Goal: Task Accomplishment & Management: Manage account settings

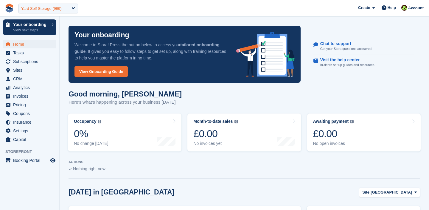
click at [52, 9] on div "Yard Self Storage (999)" at bounding box center [41, 9] width 41 height 6
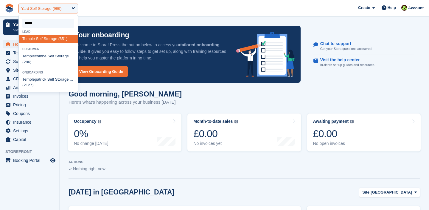
type input "******"
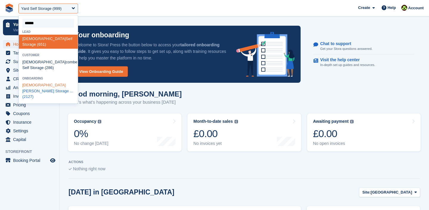
click at [36, 85] on div "Temple patrick Self Storage ... (2127)" at bounding box center [48, 91] width 59 height 20
select select "****"
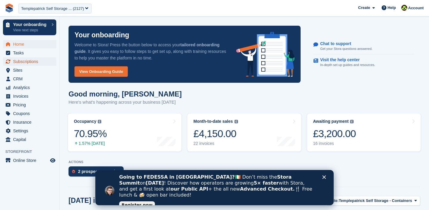
click at [18, 62] on span "Subscriptions" at bounding box center [31, 61] width 36 height 8
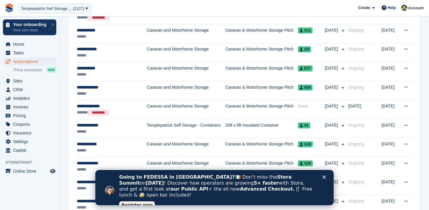
scroll to position [934, 0]
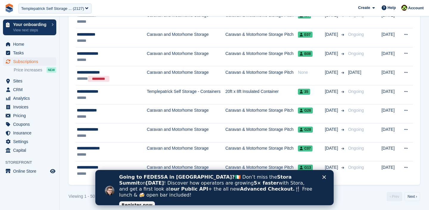
click at [327, 177] on div "Close" at bounding box center [326, 177] width 6 height 4
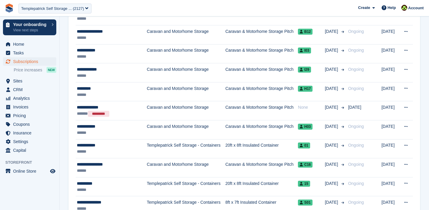
scroll to position [70, 0]
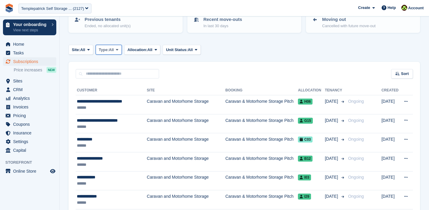
click at [114, 52] on button "Type: All" at bounding box center [109, 50] width 26 height 10
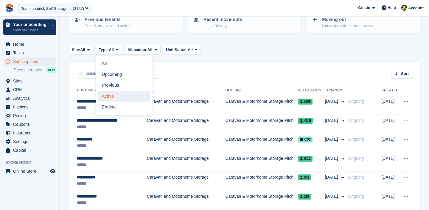
click at [118, 98] on link "Active" at bounding box center [124, 96] width 52 height 11
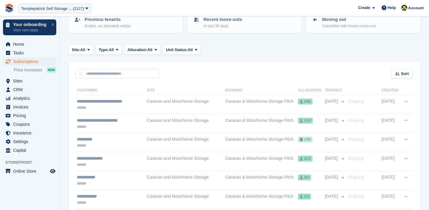
scroll to position [23, 0]
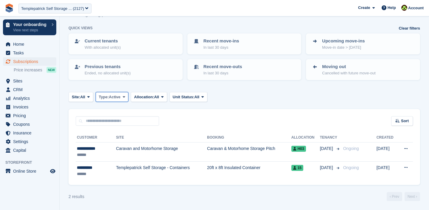
click at [118, 97] on span "Active" at bounding box center [115, 97] width 12 height 6
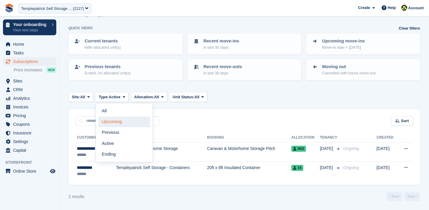
click at [118, 122] on link "Upcoming" at bounding box center [124, 121] width 52 height 11
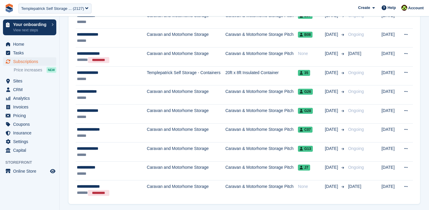
scroll to position [934, 0]
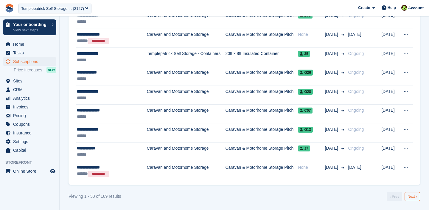
click at [415, 196] on link "Next ›" at bounding box center [413, 196] width 16 height 9
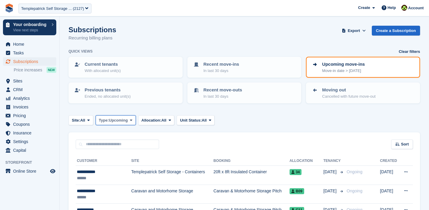
click at [124, 118] on span "Upcoming" at bounding box center [118, 120] width 19 height 6
click at [251, 123] on div "Site: All All Templepatrick Self Storage - Containers Caravan and Motorhome Sto…" at bounding box center [245, 120] width 352 height 10
click at [127, 120] on span "Upcoming" at bounding box center [118, 120] width 19 height 6
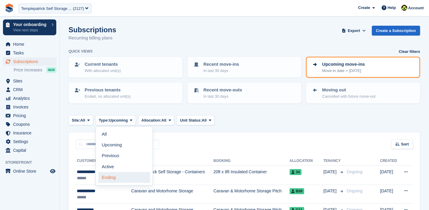
click at [115, 178] on link "Ending" at bounding box center [124, 177] width 52 height 11
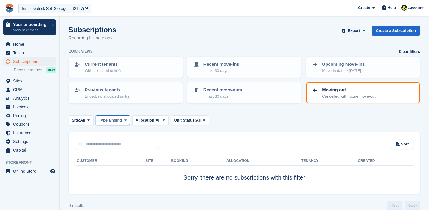
click at [122, 123] on button "Type: Ending" at bounding box center [113, 120] width 35 height 10
click at [200, 32] on div "Subscriptions Recurring billing plans Export Export Subscriptions Export a CSV …" at bounding box center [245, 37] width 352 height 23
click at [21, 81] on span "Sites" at bounding box center [31, 81] width 36 height 8
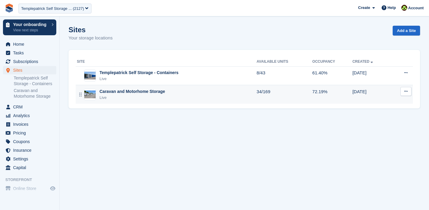
click at [130, 93] on div "Caravan and Motorhome Storage" at bounding box center [133, 91] width 66 height 6
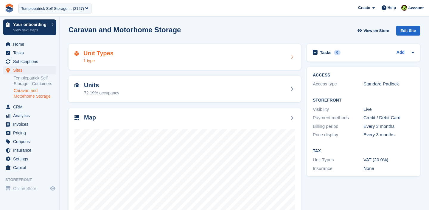
click at [159, 60] on div "Unit Types 1 type" at bounding box center [185, 57] width 221 height 14
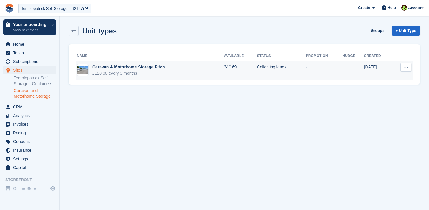
click at [405, 65] on icon at bounding box center [406, 67] width 3 height 4
click at [374, 77] on p "Edit unit type" at bounding box center [383, 79] width 52 height 8
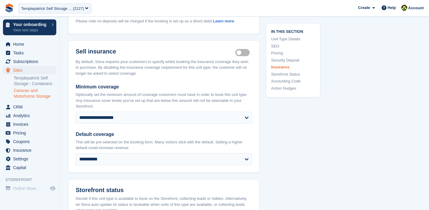
click at [276, 74] on link "Storefront Status" at bounding box center [293, 74] width 44 height 6
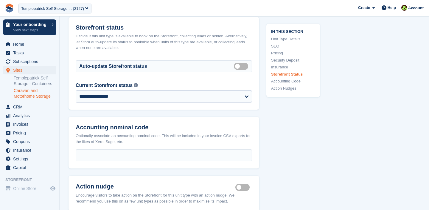
scroll to position [932, 0]
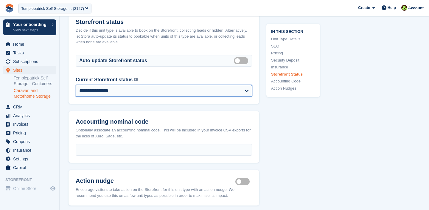
click at [157, 96] on select "**********" at bounding box center [164, 91] width 177 height 12
select select "********"
click at [76, 89] on select "**********" at bounding box center [164, 91] width 177 height 12
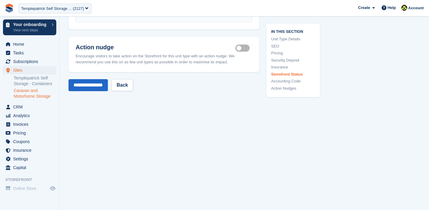
scroll to position [1087, 0]
click at [94, 84] on input "**********" at bounding box center [88, 85] width 39 height 12
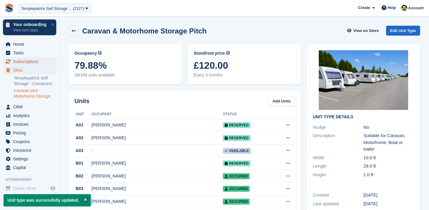
click at [26, 60] on span "Subscriptions" at bounding box center [31, 61] width 36 height 8
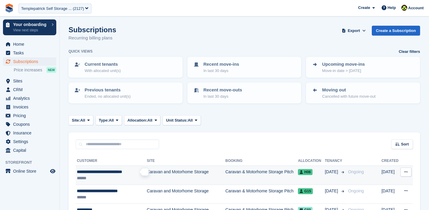
click at [118, 174] on span "**********" at bounding box center [99, 171] width 45 height 4
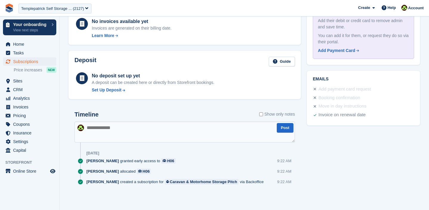
scroll to position [241, 0]
